Goal: Check status: Check status

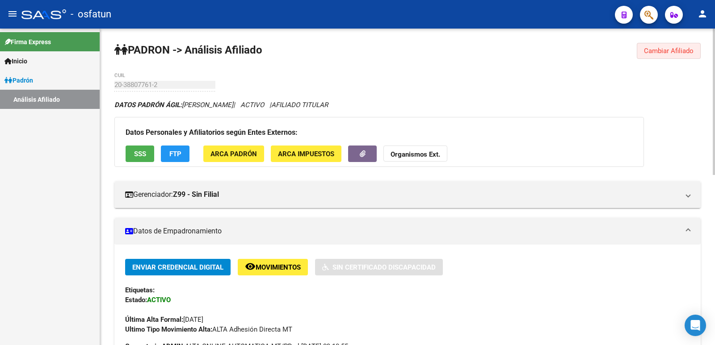
click at [685, 51] on span "Cambiar Afiliado" at bounding box center [669, 51] width 50 height 8
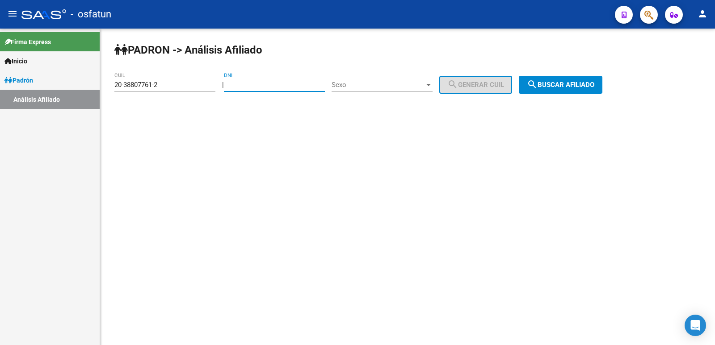
click at [308, 83] on input "DNI" at bounding box center [274, 85] width 101 height 8
paste input "37269527"
type input "37269527"
click at [391, 92] on div "Sexo Sexo" at bounding box center [382, 86] width 101 height 28
click at [391, 90] on div "Sexo Sexo" at bounding box center [382, 81] width 101 height 19
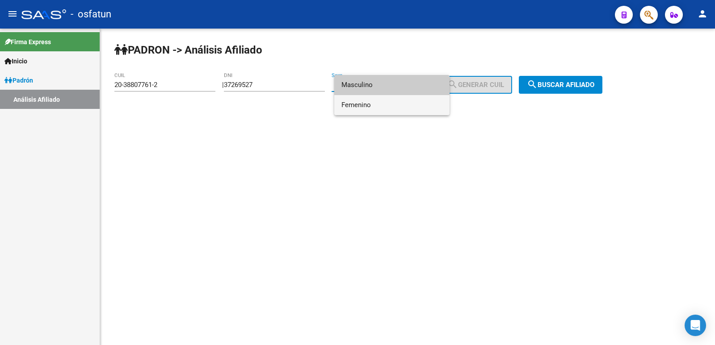
click at [382, 102] on span "Femenino" at bounding box center [391, 105] width 101 height 20
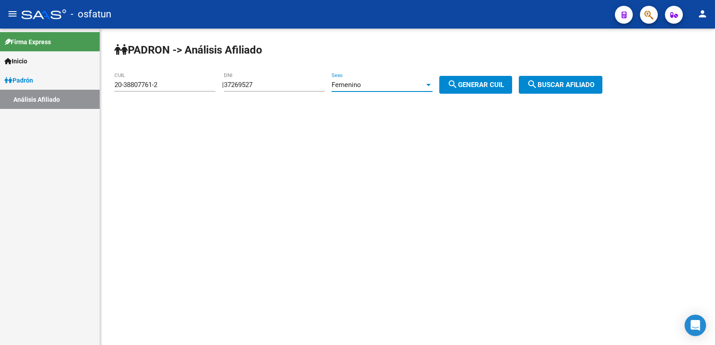
click at [486, 84] on span "search Generar CUIL" at bounding box center [475, 85] width 57 height 8
type input "27-37269527-2"
click at [567, 86] on span "search Buscar afiliado" at bounding box center [560, 85] width 67 height 8
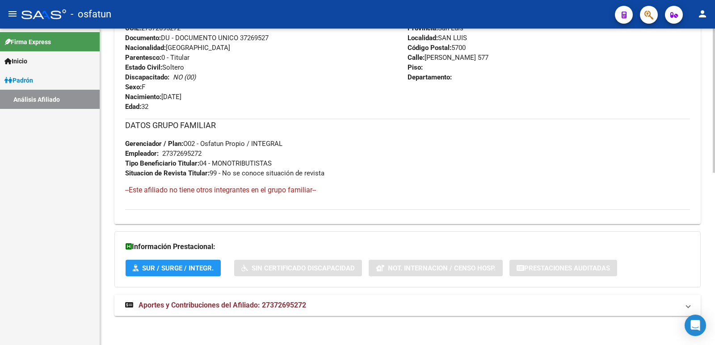
scroll to position [378, 0]
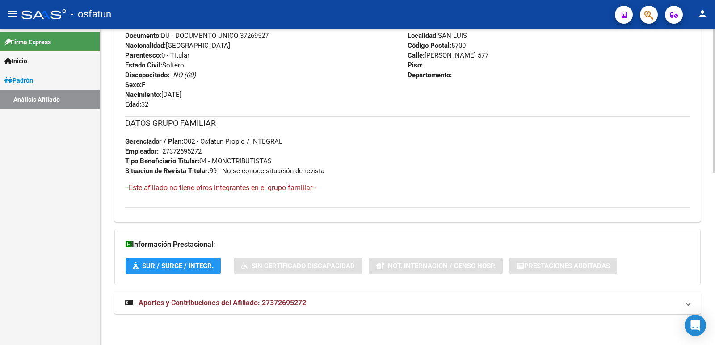
click at [244, 311] on mat-expansion-panel-header "Aportes y Contribuciones del Afiliado: 27372695272" at bounding box center [407, 303] width 586 height 21
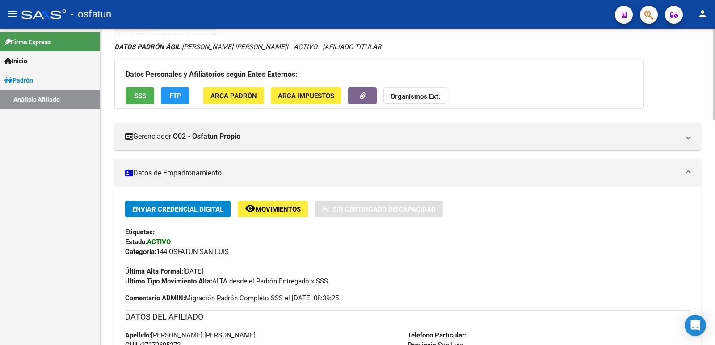
scroll to position [0, 0]
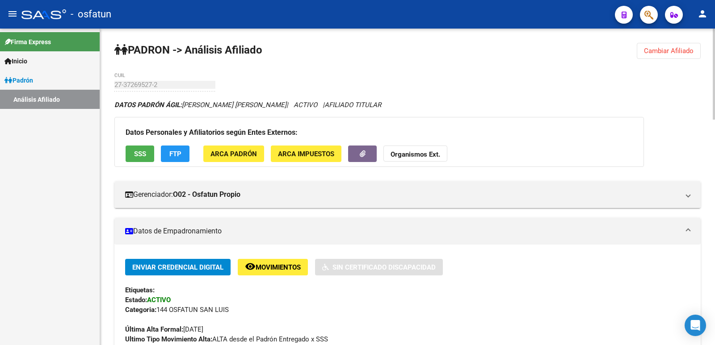
click at [671, 47] on span "Cambiar Afiliado" at bounding box center [669, 51] width 50 height 8
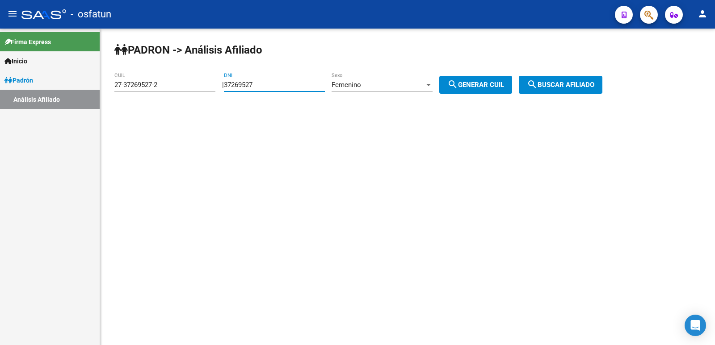
drag, startPoint x: 290, startPoint y: 85, endPoint x: 138, endPoint y: 89, distance: 152.4
click at [138, 89] on app-analisis-afiliado "PADRON -> Análisis Afiliado 27-37269527-2 CUIL | 37269527 DNI Femenino Sexo sea…" at bounding box center [361, 85] width 495 height 8
paste input "2145116"
type input "21451167"
click at [398, 87] on div "Femenino" at bounding box center [378, 85] width 93 height 8
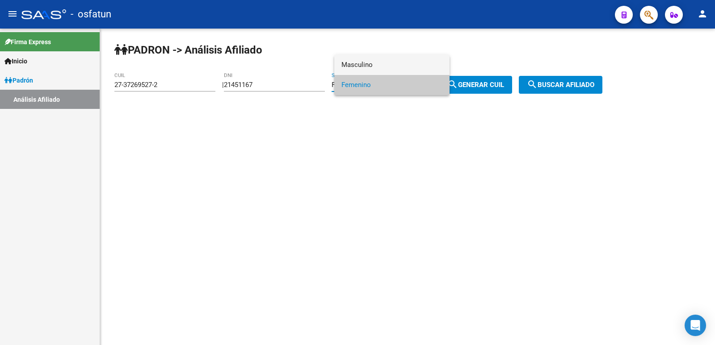
click at [382, 74] on span "Masculino" at bounding box center [391, 65] width 101 height 20
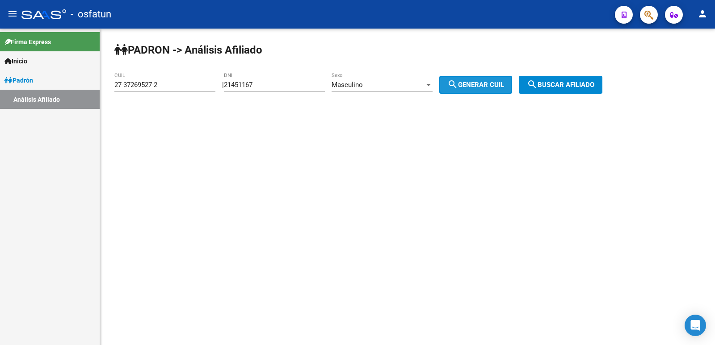
click at [503, 80] on button "search Generar CUIL" at bounding box center [475, 85] width 73 height 18
type input "20-21451167-4"
click at [580, 82] on span "search Buscar afiliado" at bounding box center [560, 85] width 67 height 8
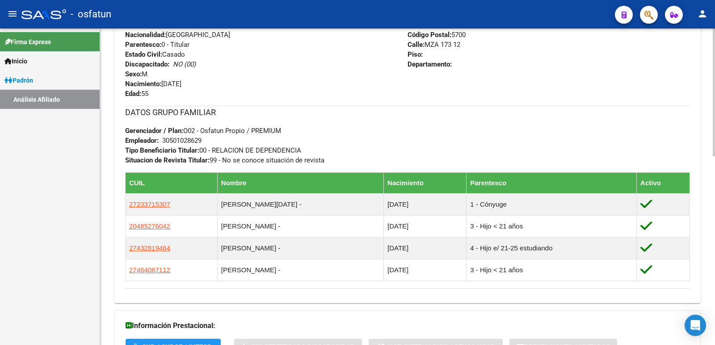
scroll to position [470, 0]
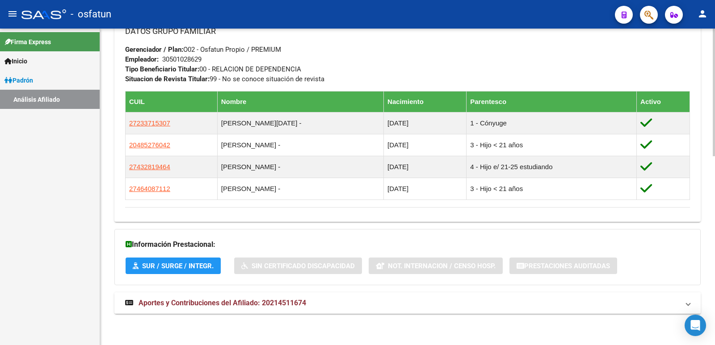
click at [225, 308] on mat-expansion-panel-header "Aportes y Contribuciones del Afiliado: 20214511674" at bounding box center [407, 303] width 586 height 21
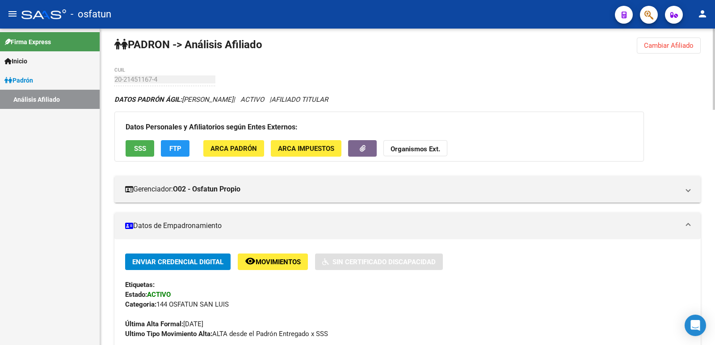
scroll to position [0, 0]
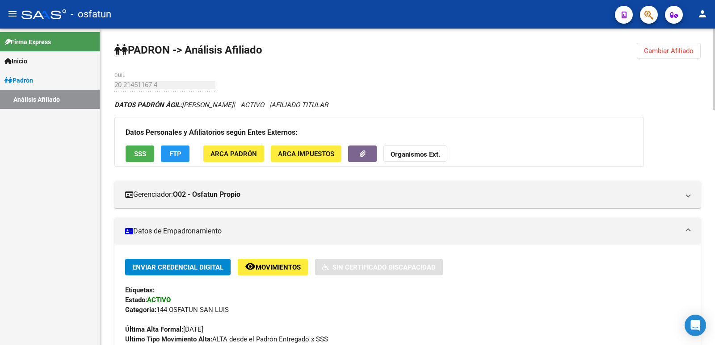
click at [678, 51] on span "Cambiar Afiliado" at bounding box center [669, 51] width 50 height 8
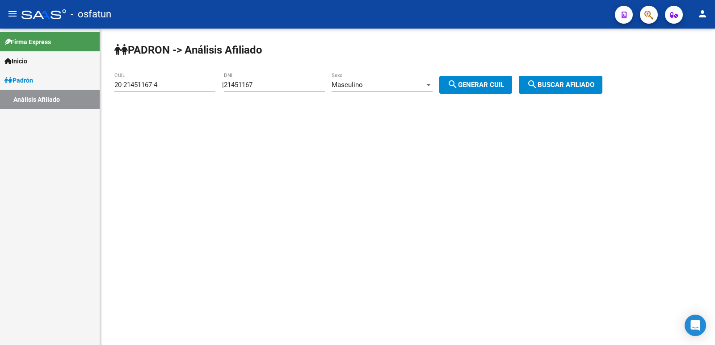
drag, startPoint x: 280, startPoint y: 80, endPoint x: 267, endPoint y: 83, distance: 12.8
click at [241, 84] on div "21451167 DNI" at bounding box center [274, 81] width 101 height 19
drag, startPoint x: 294, startPoint y: 83, endPoint x: 199, endPoint y: 85, distance: 94.7
click at [200, 84] on app-analisis-afiliado "PADRON -> Análisis Afiliado 20-21451167-4 CUIL | 21451167 DNI Masculino Sexo se…" at bounding box center [361, 85] width 495 height 8
paste input "32038288"
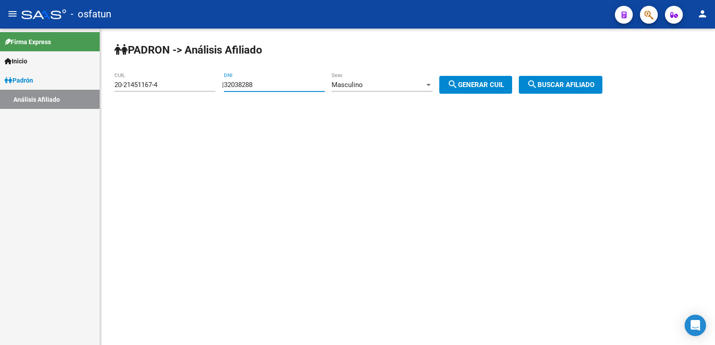
type input "32038288"
click at [416, 88] on div "Masculino" at bounding box center [378, 85] width 93 height 8
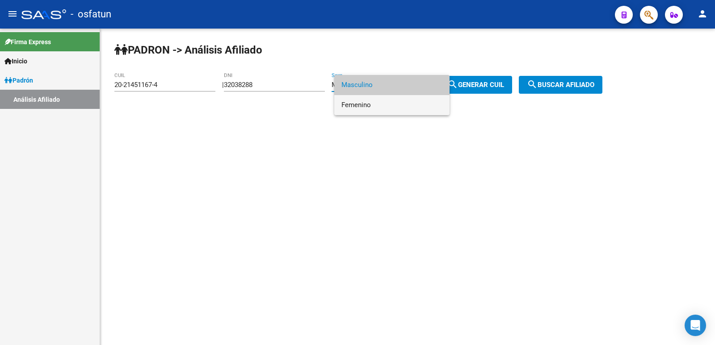
drag, startPoint x: 378, startPoint y: 100, endPoint x: 470, endPoint y: 83, distance: 93.6
click at [381, 99] on span "Femenino" at bounding box center [391, 105] width 101 height 20
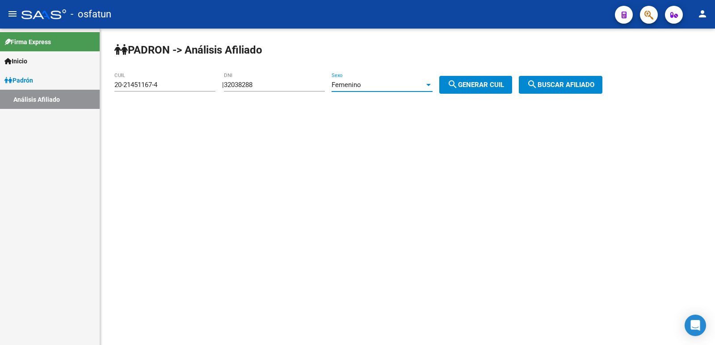
click at [472, 82] on span "search Generar CUIL" at bounding box center [475, 85] width 57 height 8
type input "27-32038288-8"
click at [531, 85] on button "search Buscar afiliado" at bounding box center [561, 85] width 84 height 18
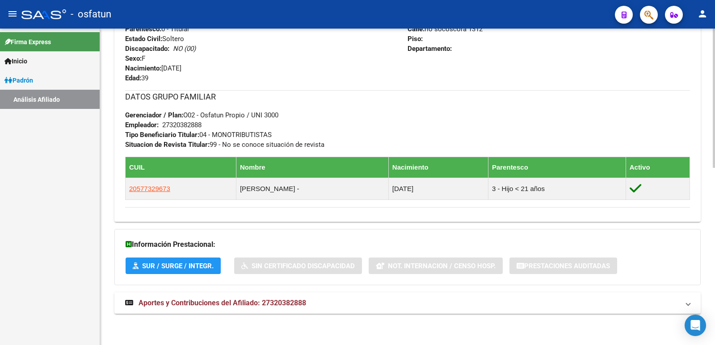
drag, startPoint x: 253, startPoint y: 311, endPoint x: 256, endPoint y: 267, distance: 43.5
click at [253, 309] on mat-expansion-panel-header "Aportes y Contribuciones del Afiliado: 27320382888" at bounding box center [407, 303] width 586 height 21
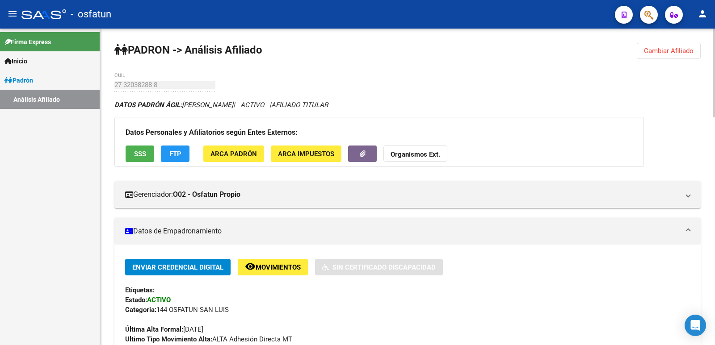
click at [681, 56] on button "Cambiar Afiliado" at bounding box center [669, 51] width 64 height 16
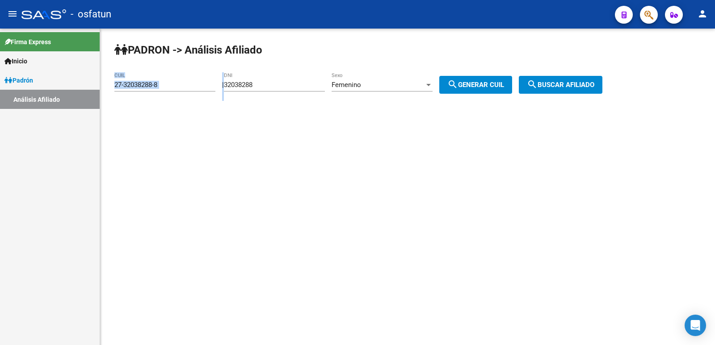
drag, startPoint x: 289, startPoint y: 83, endPoint x: 189, endPoint y: 87, distance: 99.7
click at [189, 87] on app-analisis-afiliado "PADRON -> Análisis Afiliado 27-32038288-8 CUIL | 32038288 DNI Femenino Sexo sea…" at bounding box center [361, 85] width 495 height 8
click at [285, 80] on div "32038288 DNI" at bounding box center [274, 81] width 101 height 19
drag, startPoint x: 294, startPoint y: 84, endPoint x: 211, endPoint y: 85, distance: 82.7
click at [211, 85] on app-analisis-afiliado "PADRON -> Análisis Afiliado 27-32038288-8 CUIL | 32038288 DNI Femenino Sexo sea…" at bounding box center [361, 85] width 495 height 8
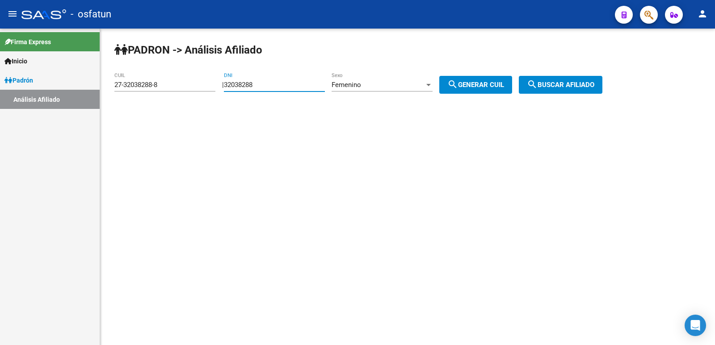
paste input "17724013"
type input "17724013"
click at [388, 86] on div "Femenino" at bounding box center [378, 85] width 93 height 8
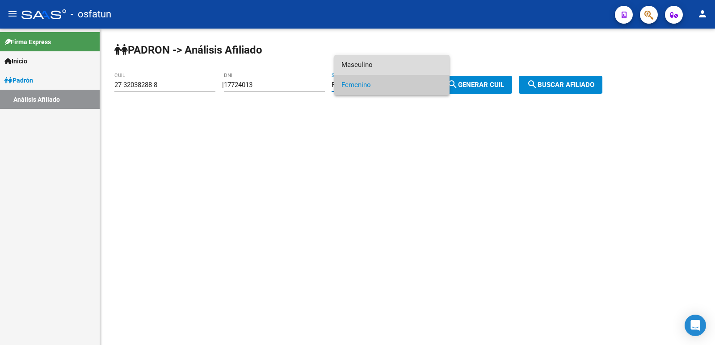
click at [366, 70] on span "Masculino" at bounding box center [391, 65] width 101 height 20
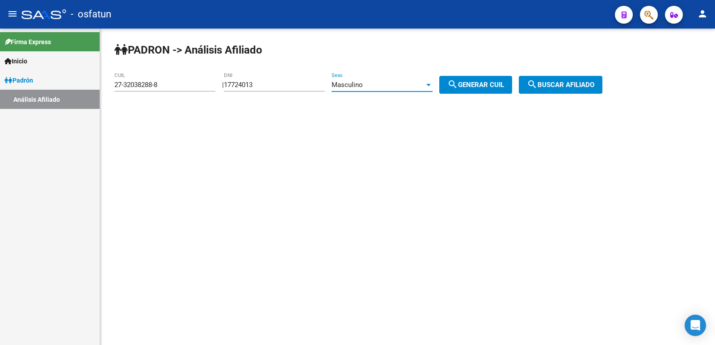
drag, startPoint x: 474, startPoint y: 92, endPoint x: 481, endPoint y: 90, distance: 7.4
click at [475, 91] on button "search Generar CUIL" at bounding box center [475, 85] width 73 height 18
click at [575, 90] on button "search Buscar afiliado" at bounding box center [561, 85] width 84 height 18
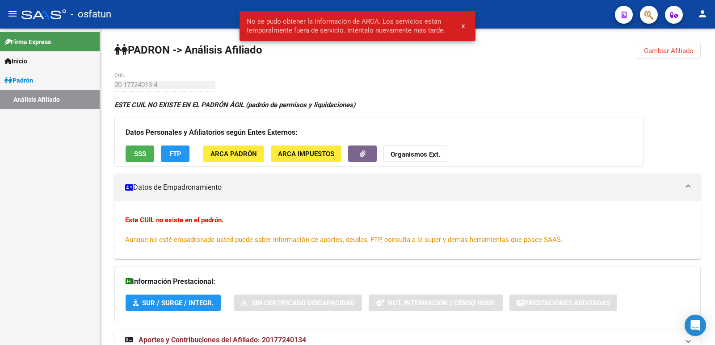
click at [661, 52] on span "Cambiar Afiliado" at bounding box center [669, 51] width 50 height 8
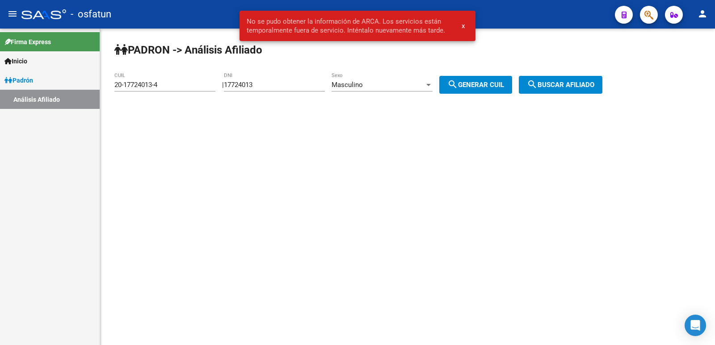
click at [408, 84] on div "Masculino" at bounding box center [378, 85] width 93 height 8
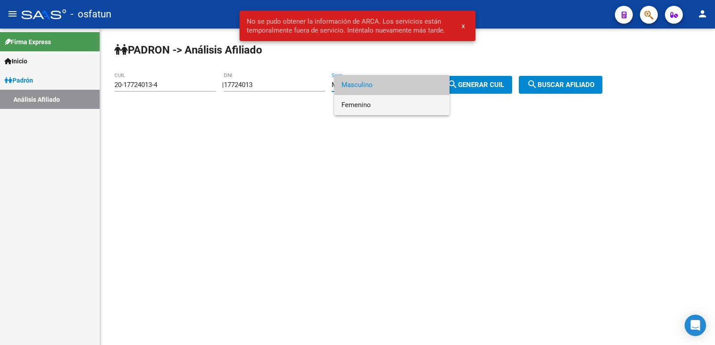
drag, startPoint x: 376, startPoint y: 107, endPoint x: 505, endPoint y: 97, distance: 129.5
click at [379, 107] on span "Femenino" at bounding box center [391, 105] width 101 height 20
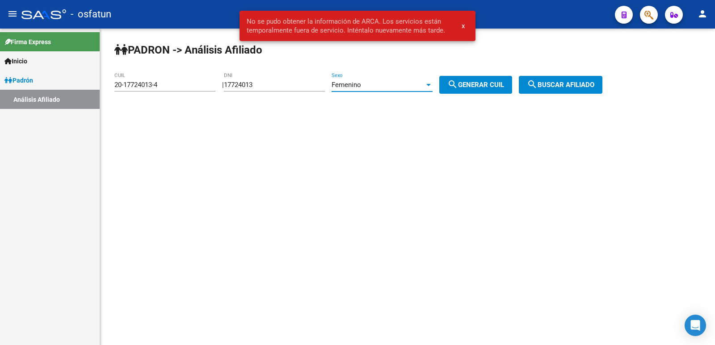
click at [512, 93] on button "search Generar CUIL" at bounding box center [475, 85] width 73 height 18
type input "27-17724013-9"
click at [559, 90] on button "search Buscar afiliado" at bounding box center [561, 85] width 84 height 18
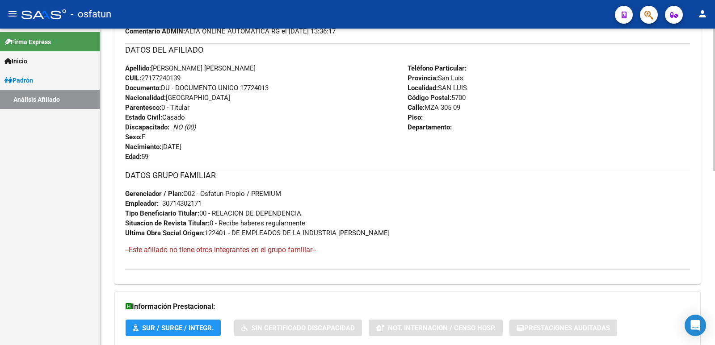
scroll to position [387, 0]
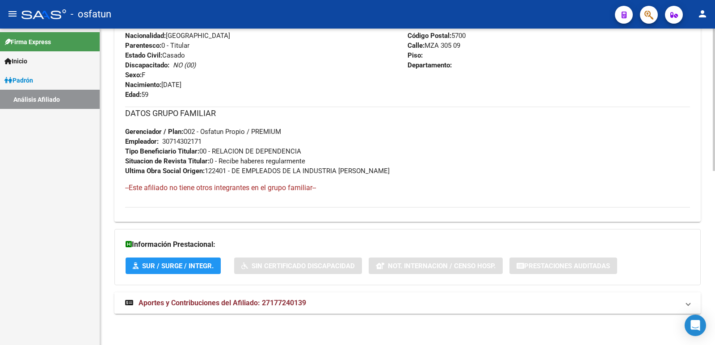
click at [262, 299] on span "Aportes y Contribuciones del Afiliado: 27177240139" at bounding box center [223, 303] width 168 height 8
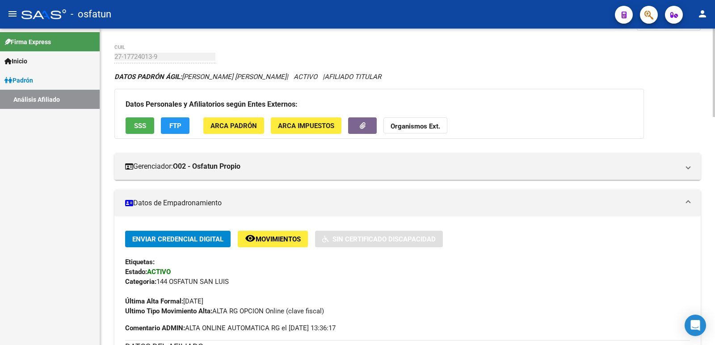
scroll to position [0, 0]
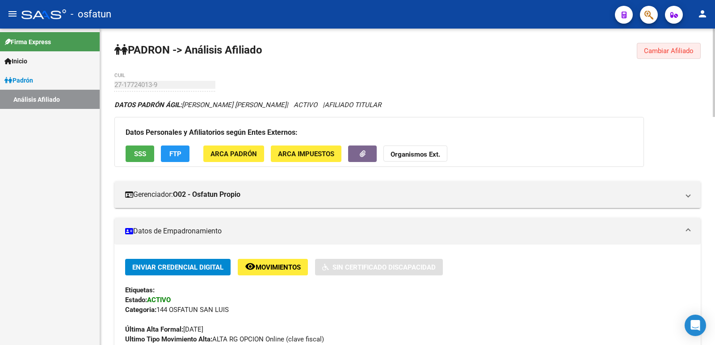
click at [667, 52] on span "Cambiar Afiliado" at bounding box center [669, 51] width 50 height 8
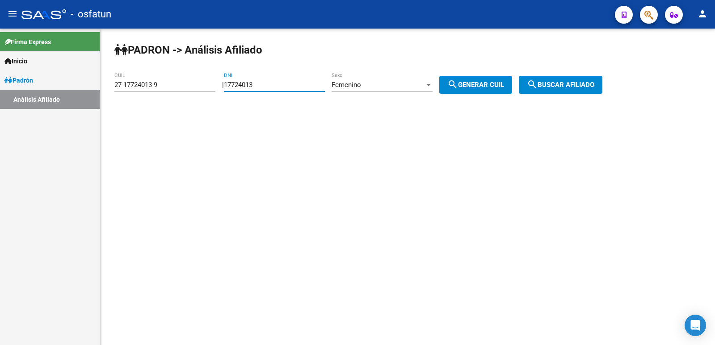
drag, startPoint x: 314, startPoint y: 83, endPoint x: 181, endPoint y: 86, distance: 132.7
click at [181, 86] on app-analisis-afiliado "PADRON -> Análisis Afiliado 27-17724013-9 CUIL | 17724013 DNI Femenino Sexo sea…" at bounding box center [361, 85] width 495 height 8
paste input "40192046"
type input "40192046"
click at [424, 87] on div "Femenino" at bounding box center [378, 85] width 93 height 8
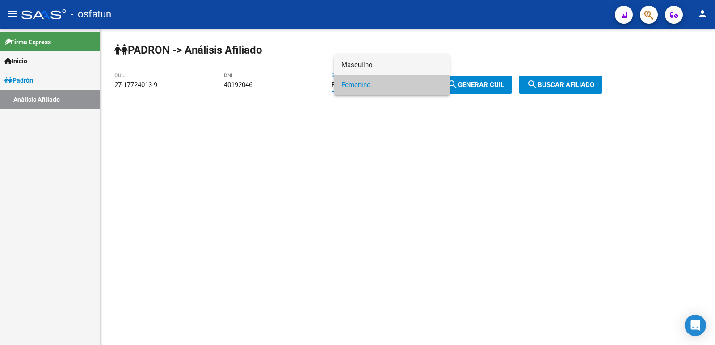
click at [408, 68] on span "Masculino" at bounding box center [391, 65] width 101 height 20
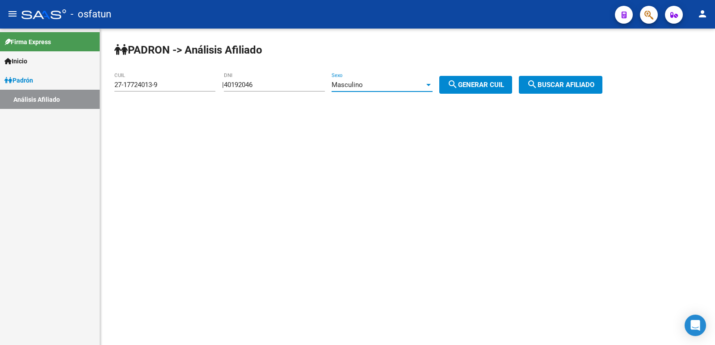
drag, startPoint x: 475, startPoint y: 83, endPoint x: 515, endPoint y: 85, distance: 40.3
click at [475, 83] on span "search Generar CUIL" at bounding box center [475, 85] width 57 height 8
click at [583, 81] on span "search Buscar afiliado" at bounding box center [560, 85] width 67 height 8
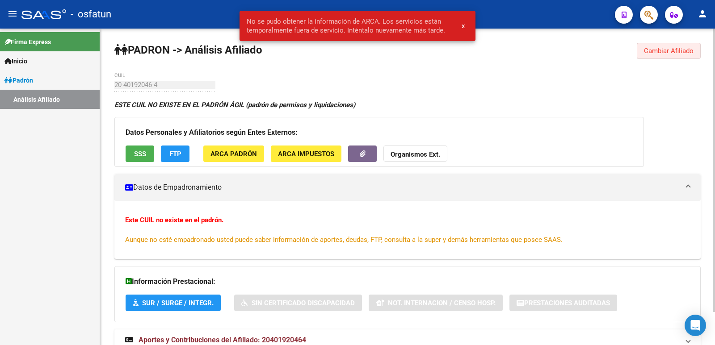
click at [653, 55] on button "Cambiar Afiliado" at bounding box center [669, 51] width 64 height 16
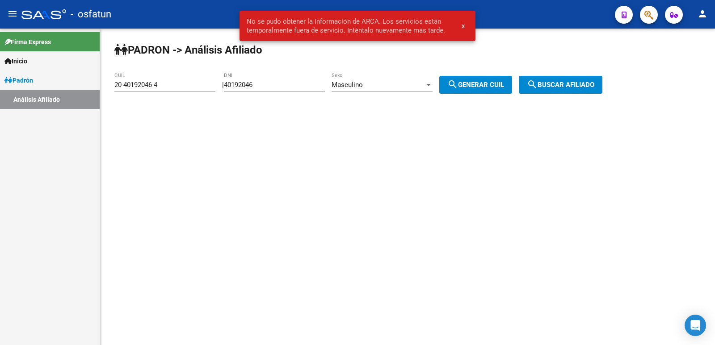
click at [389, 85] on div "Masculino" at bounding box center [378, 85] width 93 height 8
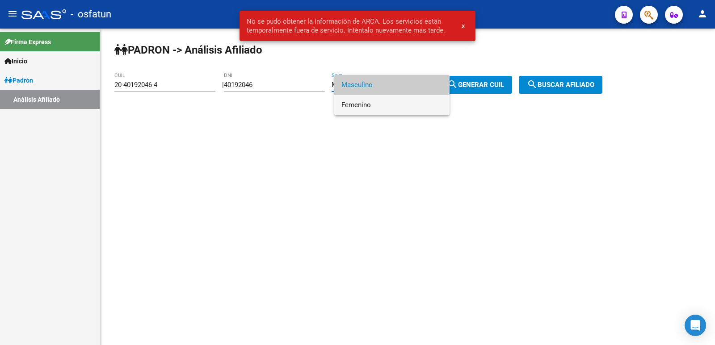
click at [377, 102] on span "Femenino" at bounding box center [391, 105] width 101 height 20
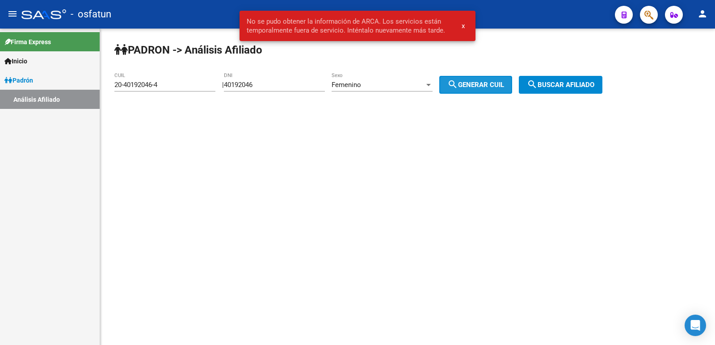
click at [474, 83] on span "search Generar CUIL" at bounding box center [475, 85] width 57 height 8
type input "27-40192046-9"
drag, startPoint x: 570, startPoint y: 85, endPoint x: 557, endPoint y: 99, distance: 18.6
click at [570, 86] on span "search Buscar afiliado" at bounding box center [560, 85] width 67 height 8
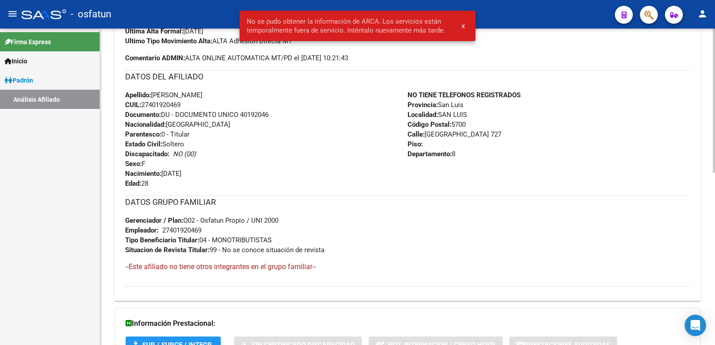
scroll to position [378, 0]
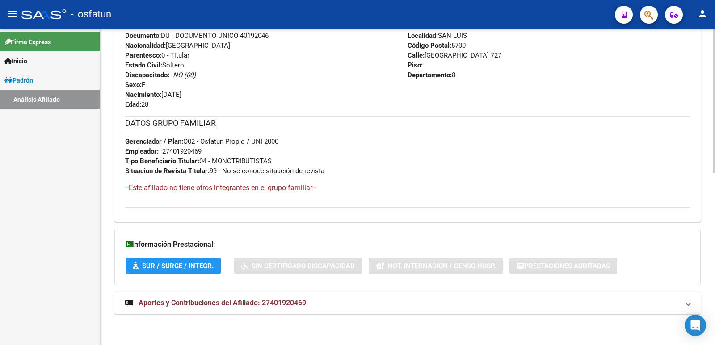
click at [275, 298] on mat-expansion-panel-header "Aportes y Contribuciones del Afiliado: 27401920469" at bounding box center [407, 303] width 586 height 21
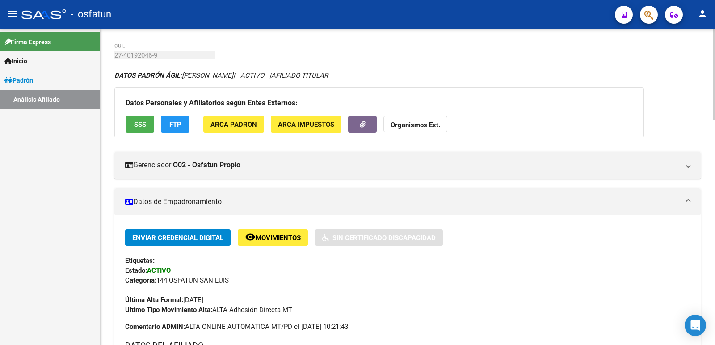
scroll to position [0, 0]
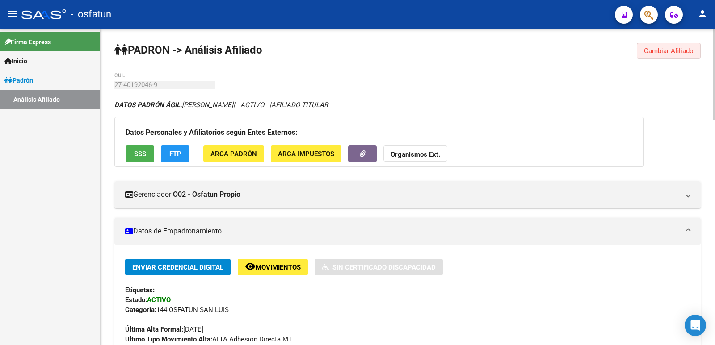
click at [679, 49] on span "Cambiar Afiliado" at bounding box center [669, 51] width 50 height 8
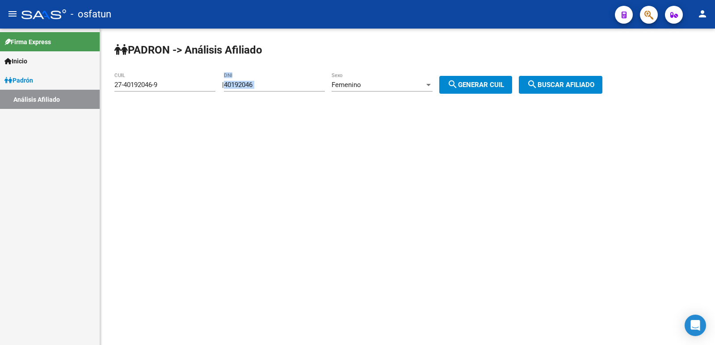
drag, startPoint x: 286, startPoint y: 92, endPoint x: 237, endPoint y: 91, distance: 48.7
click at [235, 92] on div "40192046 DNI" at bounding box center [274, 86] width 101 height 28
click at [294, 79] on div "40192046 DNI" at bounding box center [274, 81] width 101 height 19
drag, startPoint x: 294, startPoint y: 82, endPoint x: 177, endPoint y: 83, distance: 117.1
click at [178, 83] on app-analisis-afiliado "PADRON -> Análisis Afiliado 27-40192046-9 CUIL | 40192046 DNI Femenino Sexo sea…" at bounding box center [361, 85] width 495 height 8
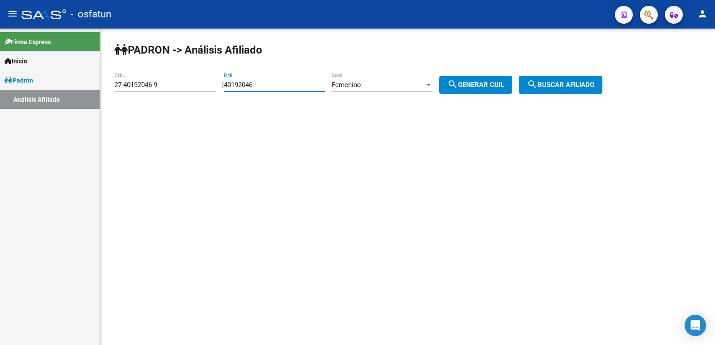
paste input "17045988"
type input "17045988"
drag, startPoint x: 499, startPoint y: 86, endPoint x: 564, endPoint y: 86, distance: 64.8
click at [500, 86] on span "search Generar CUIL" at bounding box center [475, 85] width 57 height 8
type input "27-17045988-7"
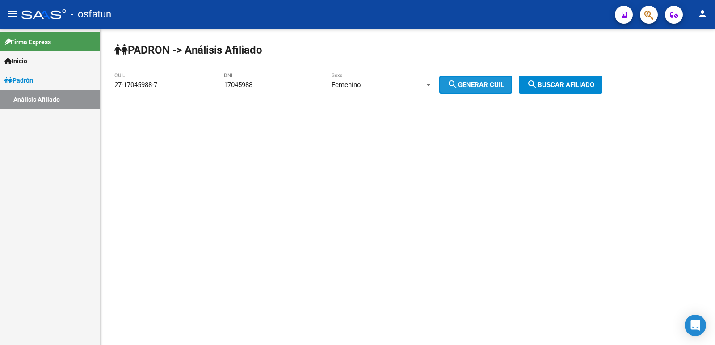
click at [571, 86] on span "search Buscar afiliado" at bounding box center [560, 85] width 67 height 8
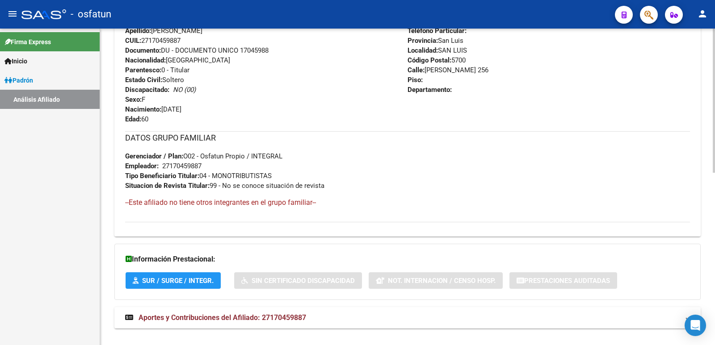
scroll to position [378, 0]
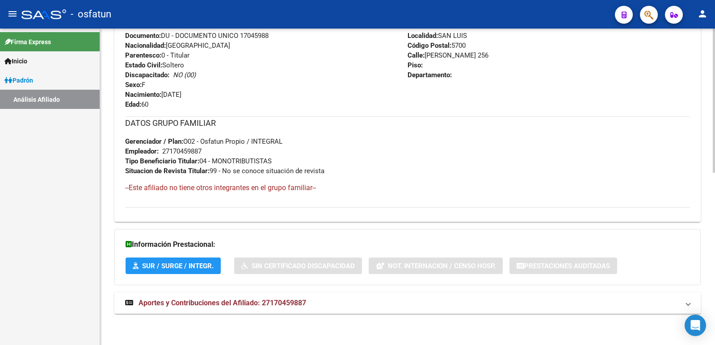
drag, startPoint x: 264, startPoint y: 298, endPoint x: 259, endPoint y: 220, distance: 77.9
click at [263, 298] on mat-expansion-panel-header "Aportes y Contribuciones del Afiliado: 27170459887" at bounding box center [407, 303] width 586 height 21
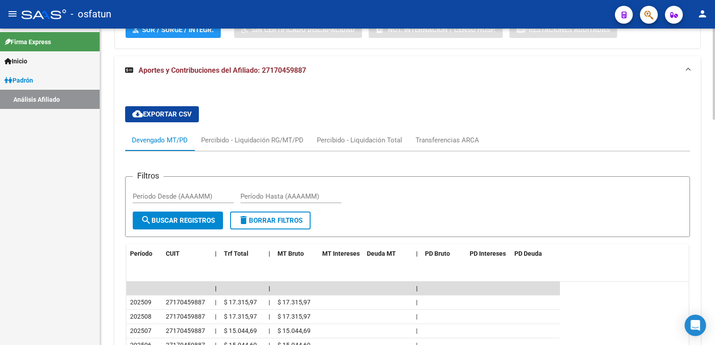
scroll to position [785, 0]
